Goal: Information Seeking & Learning: Learn about a topic

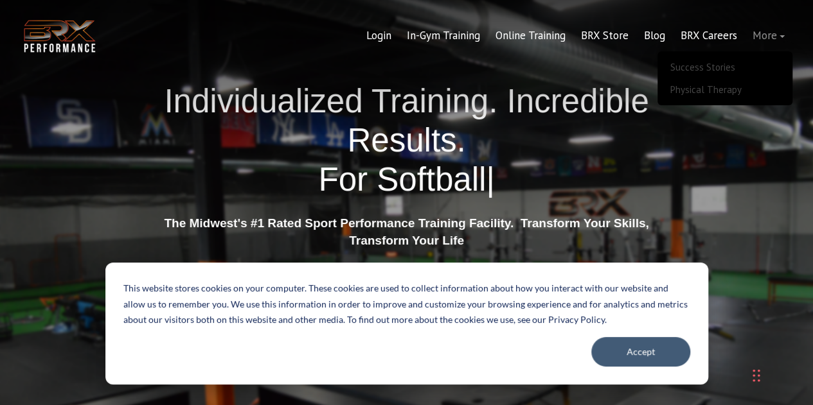
click at [762, 38] on link "More" at bounding box center [768, 36] width 48 height 31
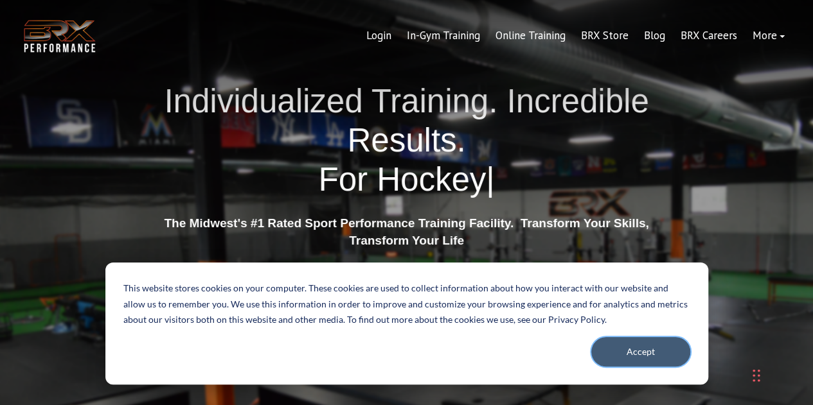
click at [620, 360] on button "Accept" at bounding box center [640, 352] width 99 height 30
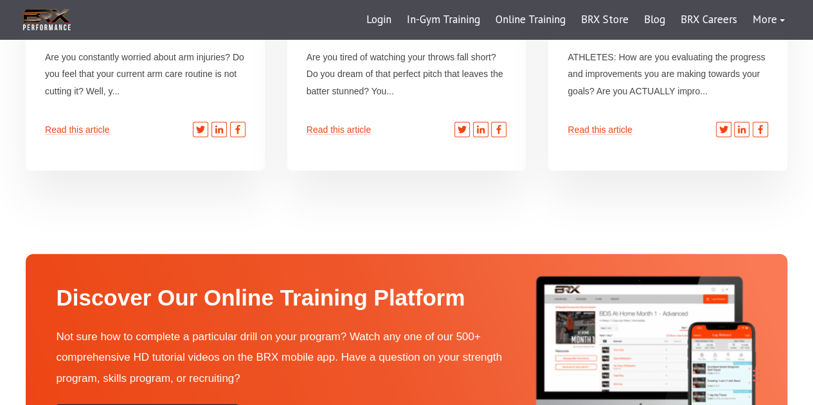
scroll to position [4329, 0]
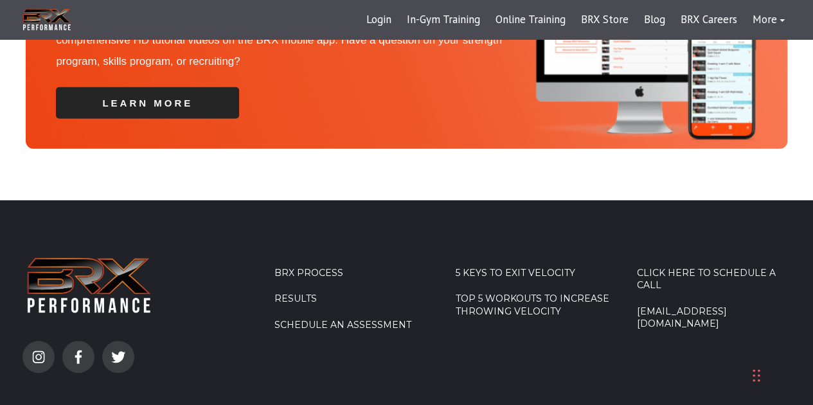
click at [520, 267] on link "5 Keys to Exit Velocity" at bounding box center [532, 273] width 154 height 13
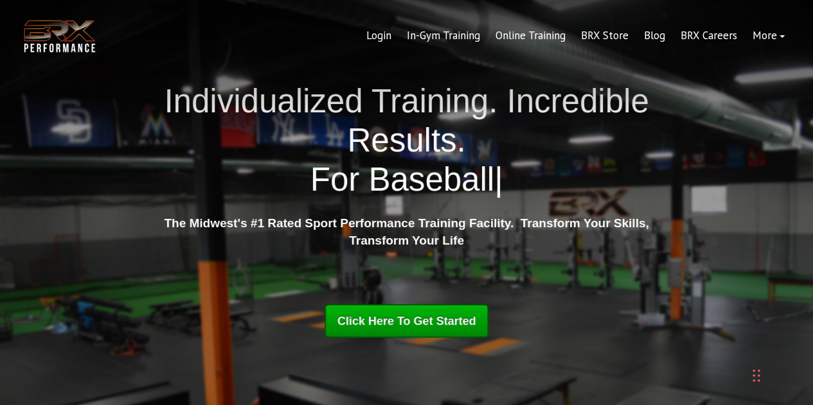
scroll to position [3751, 0]
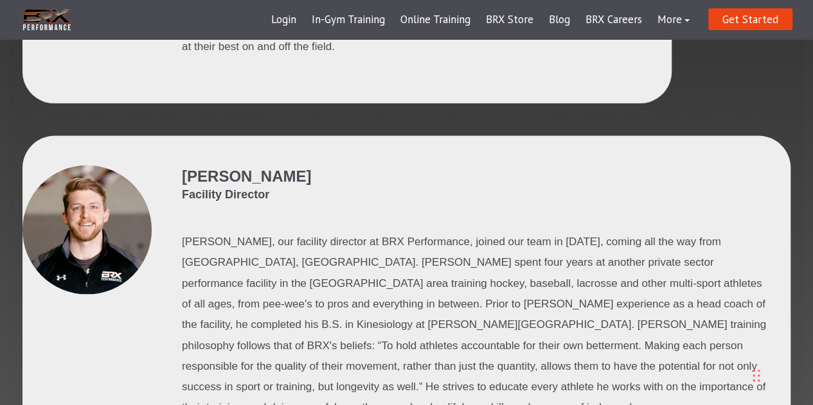
scroll to position [1156, 0]
